Goal: Contribute content: Contribute content

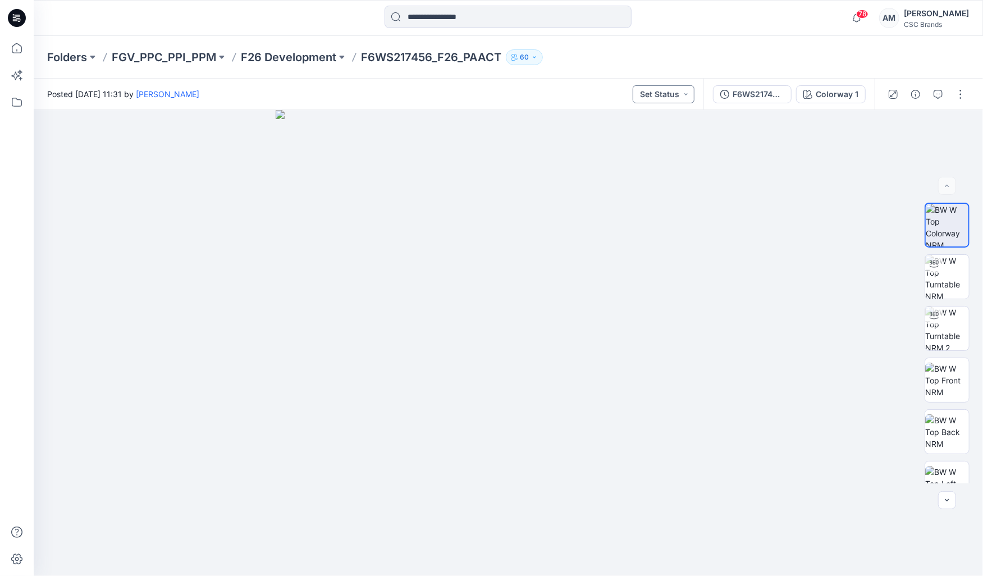
click at [657, 97] on button "Set Status" at bounding box center [664, 94] width 62 height 18
click at [669, 145] on p "Virtual Proto 1" at bounding box center [645, 146] width 51 height 15
click at [968, 93] on button "button" at bounding box center [960, 94] width 18 height 18
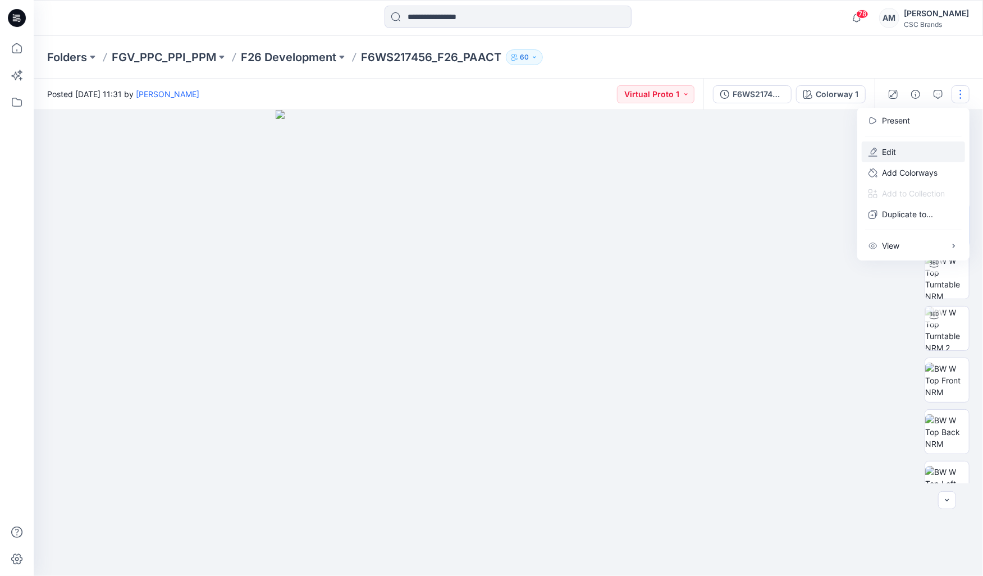
click at [892, 150] on p "Edit" at bounding box center [889, 152] width 14 height 12
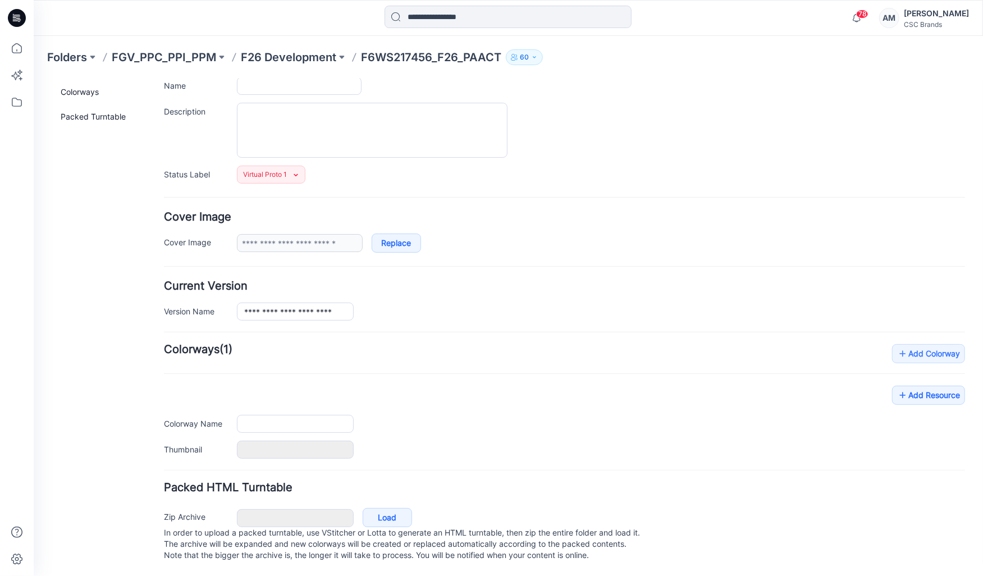
type input "**********"
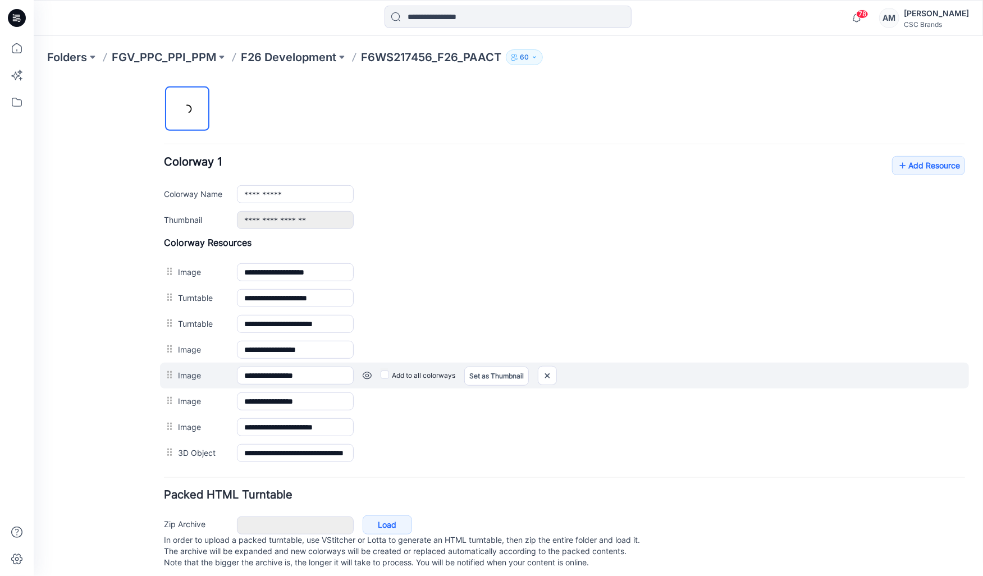
scroll to position [373, 0]
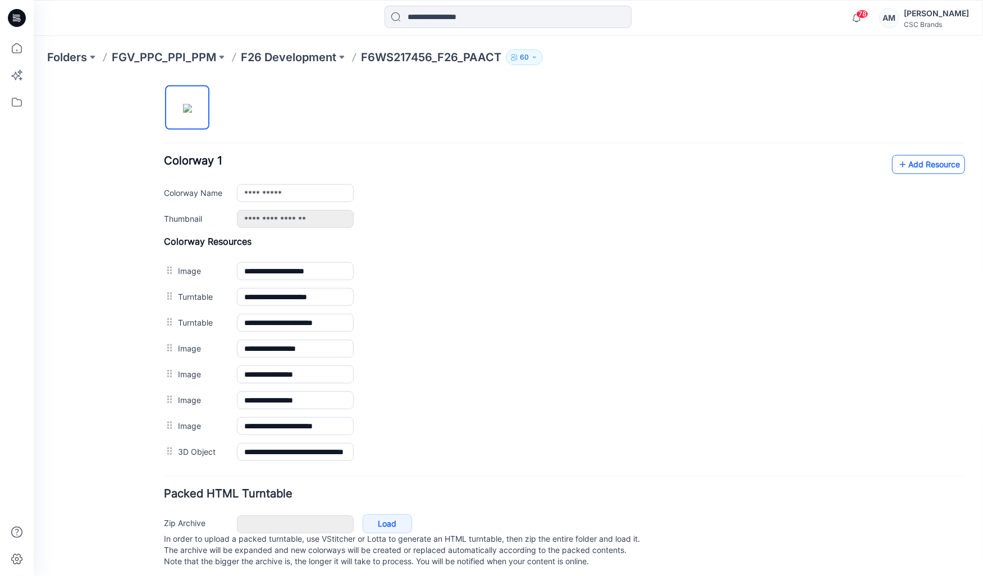
click at [916, 166] on link "Add Resource" at bounding box center [927, 163] width 73 height 19
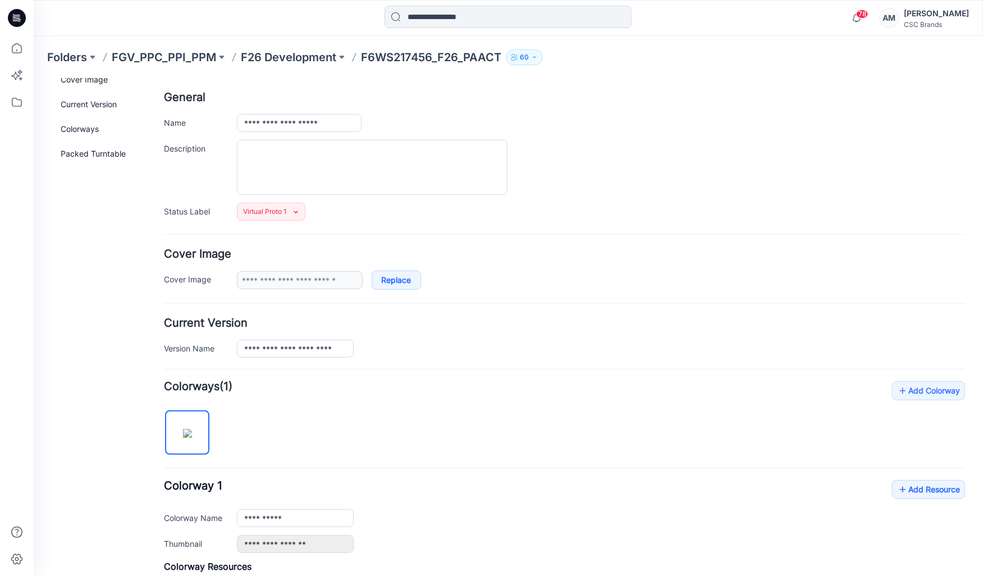
scroll to position [0, 0]
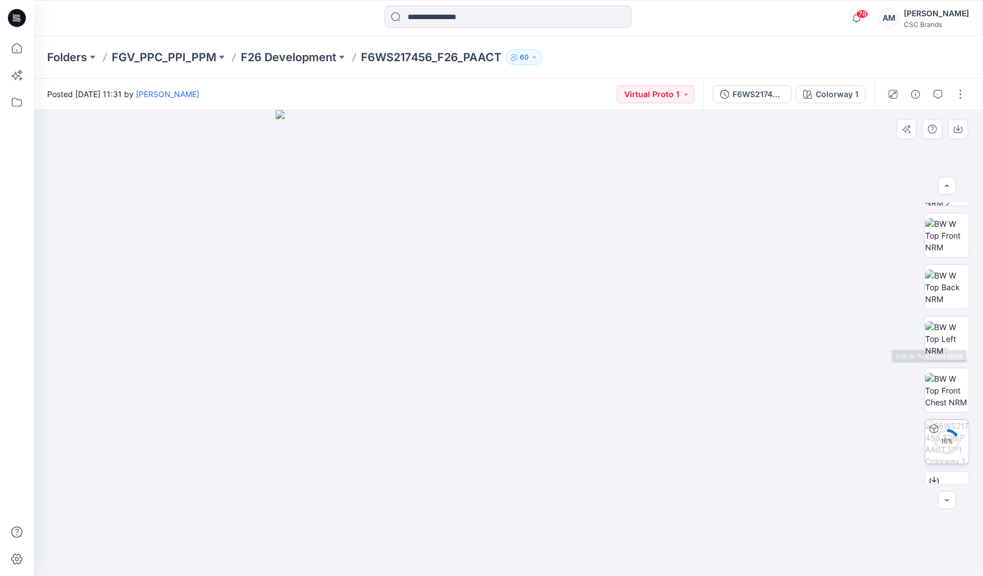
scroll to position [177, 0]
